Goal: Find contact information: Find contact information

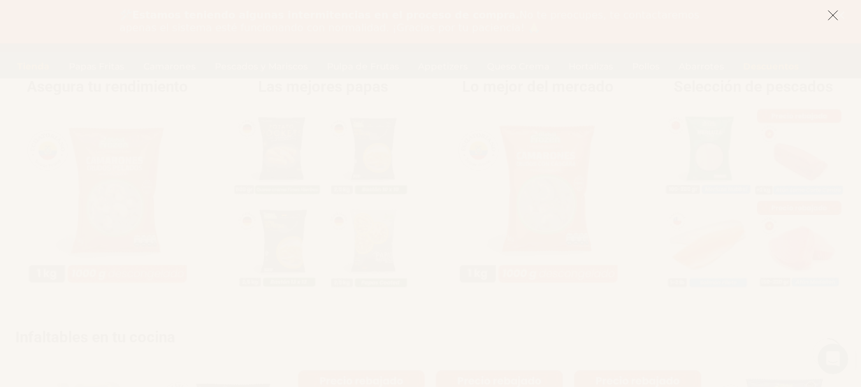
scroll to position [573, 0]
click at [831, 20] on icon at bounding box center [832, 15] width 11 height 11
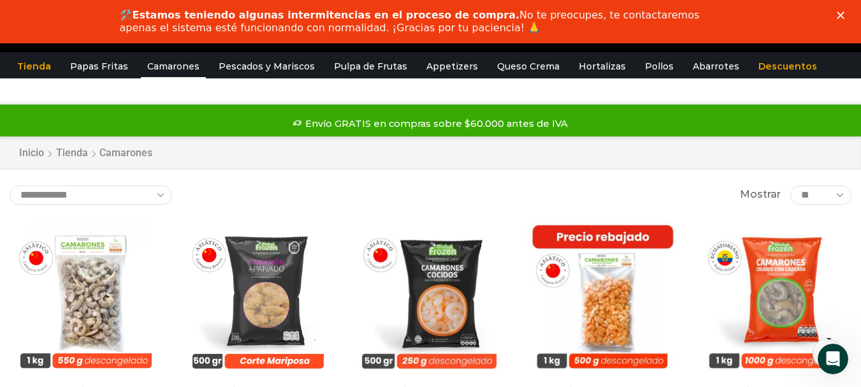
scroll to position [0, 0]
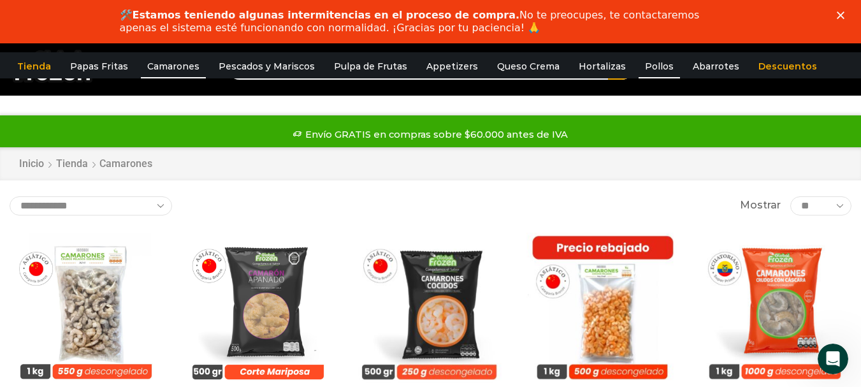
click at [642, 69] on link "Pollos" at bounding box center [658, 66] width 41 height 24
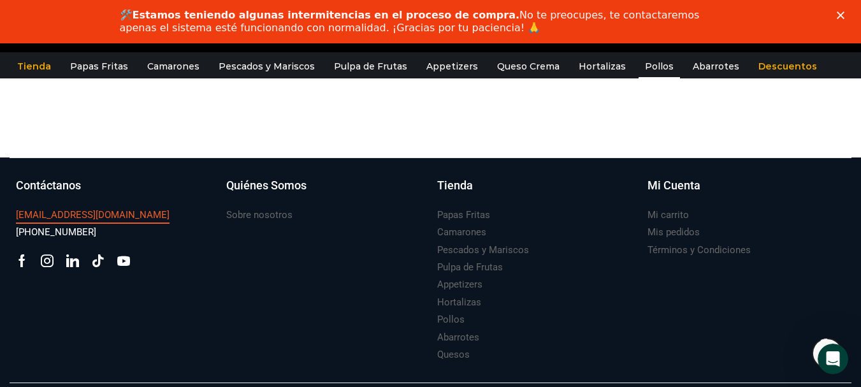
click at [61, 213] on h3 "[EMAIL_ADDRESS][DOMAIN_NAME]" at bounding box center [93, 214] width 154 height 13
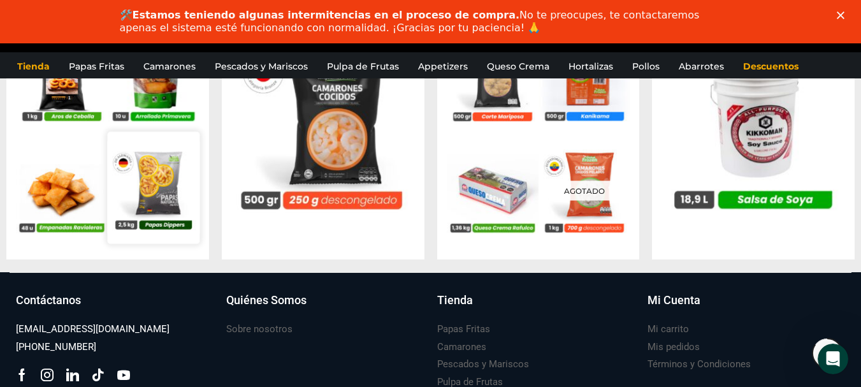
scroll to position [1338, 0]
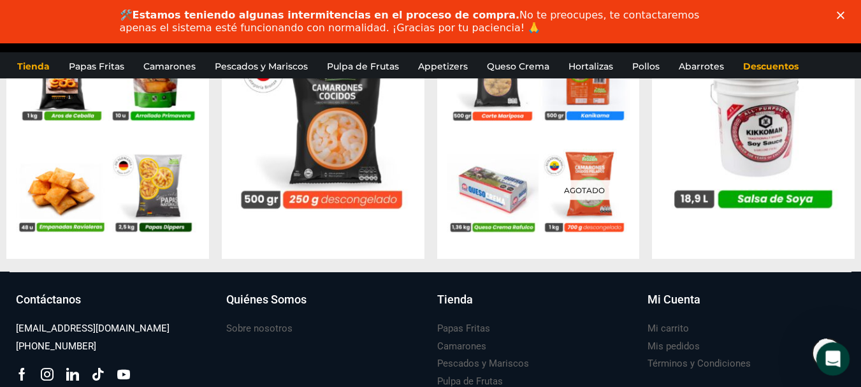
click at [824, 354] on icon "Abrir Intercom Messenger" at bounding box center [831, 357] width 21 height 21
click at [834, 354] on icon "Abrir Intercom Messenger" at bounding box center [831, 357] width 21 height 21
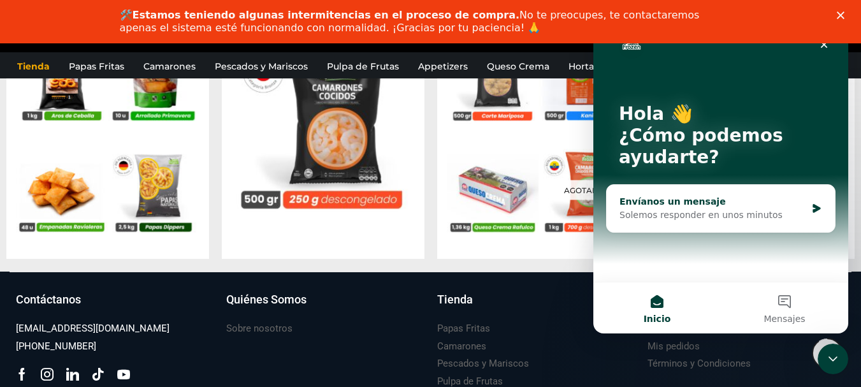
click at [689, 217] on div "Solemos responder en unos minutos" at bounding box center [712, 214] width 187 height 13
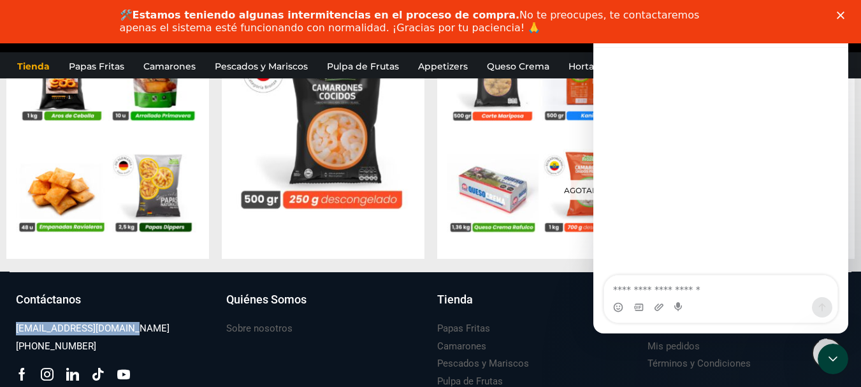
drag, startPoint x: 139, startPoint y: 325, endPoint x: 14, endPoint y: 323, distance: 124.9
click at [14, 323] on div "Contáctanos ventas@globalfrozen.com +56 9 5420 1037 Facebook Tik-tok" at bounding box center [115, 384] width 210 height 187
copy h3 "[EMAIL_ADDRESS][DOMAIN_NAME]"
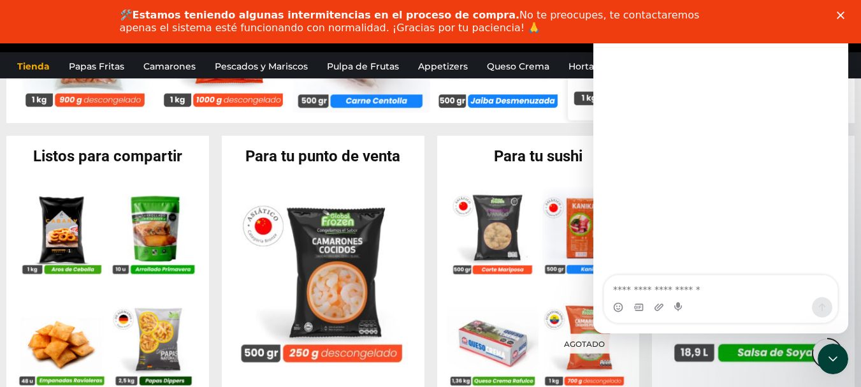
scroll to position [1173, 0]
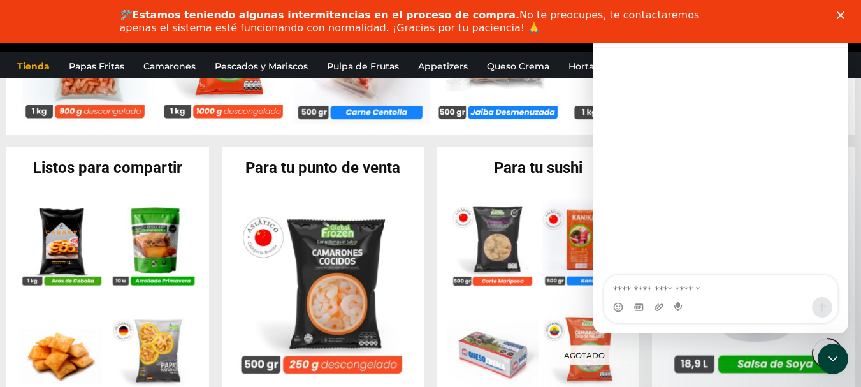
click at [840, 13] on icon "Cerrar" at bounding box center [840, 15] width 8 height 8
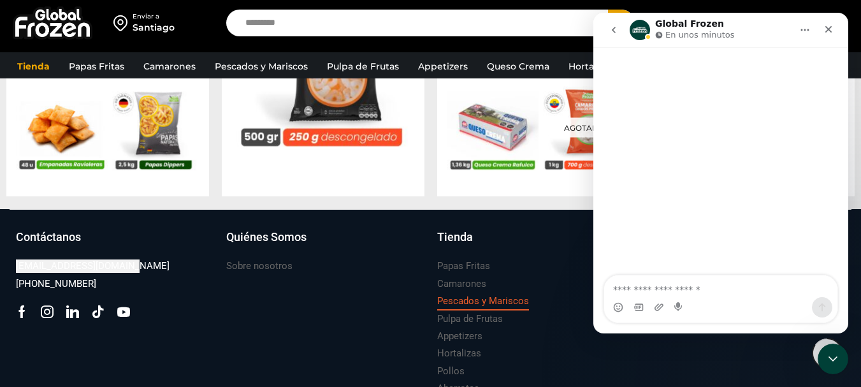
scroll to position [1428, 0]
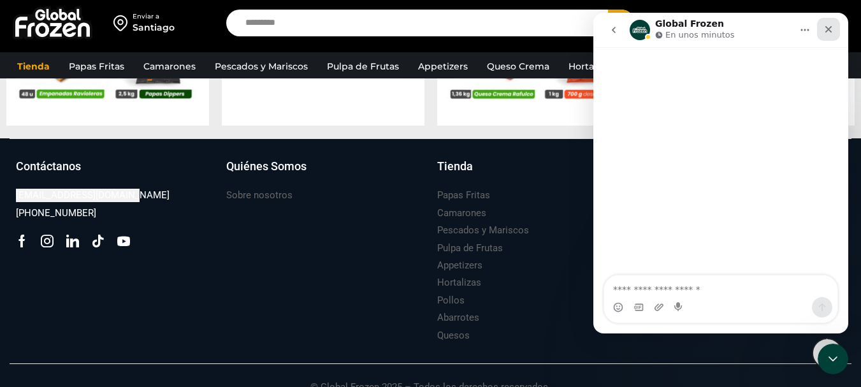
click at [832, 31] on icon "Cerrar" at bounding box center [828, 29] width 10 height 10
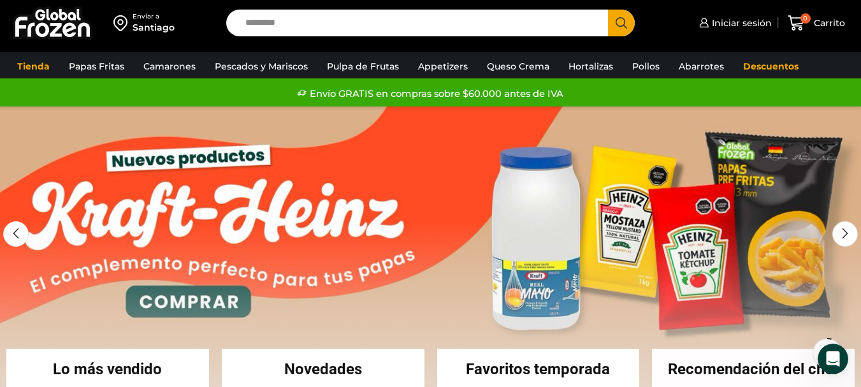
scroll to position [0, 0]
